Goal: Find specific page/section: Find specific page/section

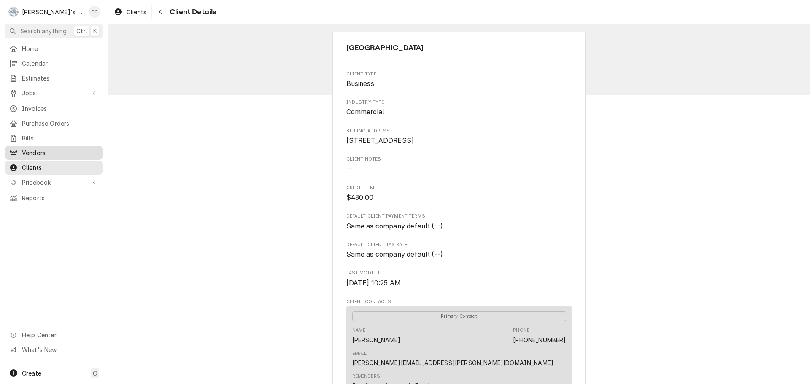
scroll to position [211, 0]
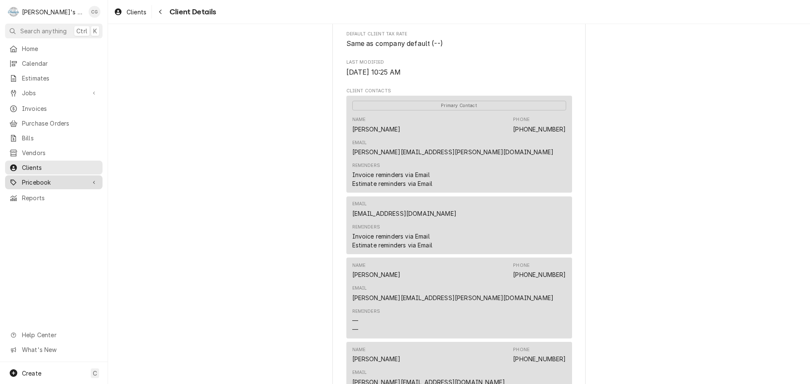
click at [43, 178] on span "Pricebook" at bounding box center [54, 182] width 64 height 9
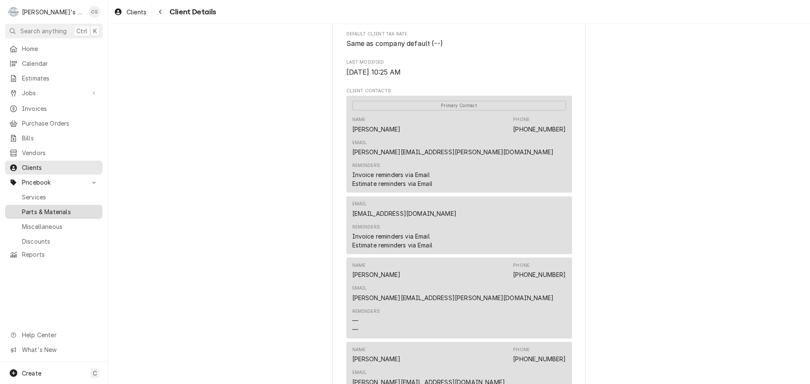
click at [53, 208] on span "Parts & Materials" at bounding box center [60, 212] width 76 height 9
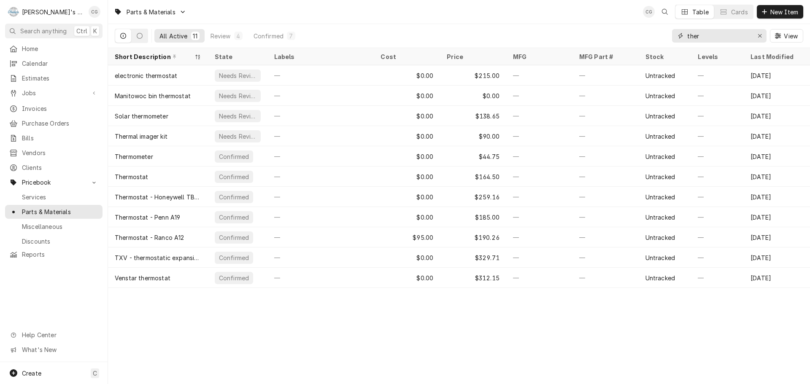
drag, startPoint x: 711, startPoint y: 35, endPoint x: 638, endPoint y: 42, distance: 73.7
click at [638, 42] on div "All Active 11 Review 4 Confirmed 7 ther View" at bounding box center [459, 36] width 689 height 24
type input "d"
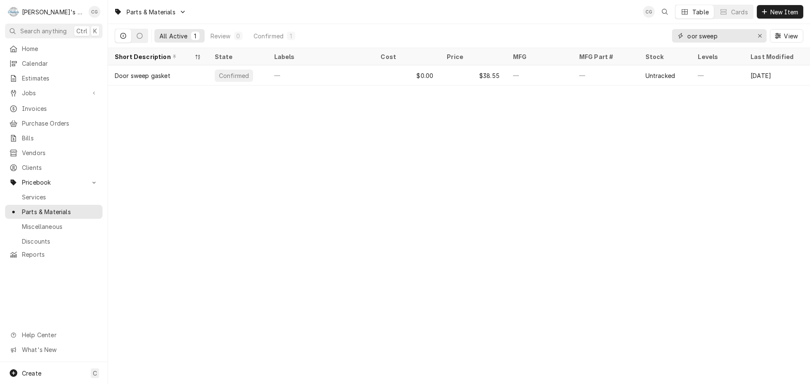
click at [689, 37] on input "oor sweep" at bounding box center [718, 36] width 63 height 14
type input "door sweep"
click at [33, 49] on span "Home" at bounding box center [60, 48] width 76 height 9
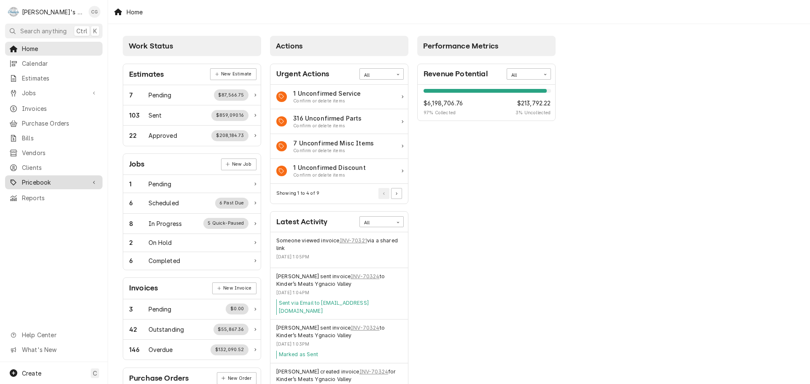
click at [53, 178] on span "Pricebook" at bounding box center [54, 182] width 64 height 9
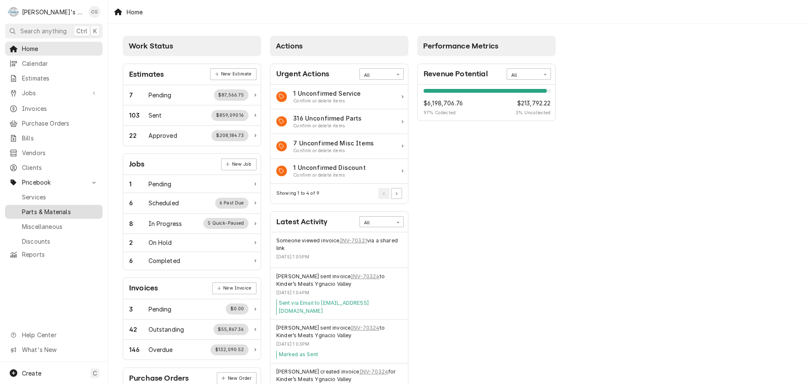
click at [80, 208] on span "Parts & Materials" at bounding box center [60, 212] width 76 height 9
